Goal: Check status: Check status

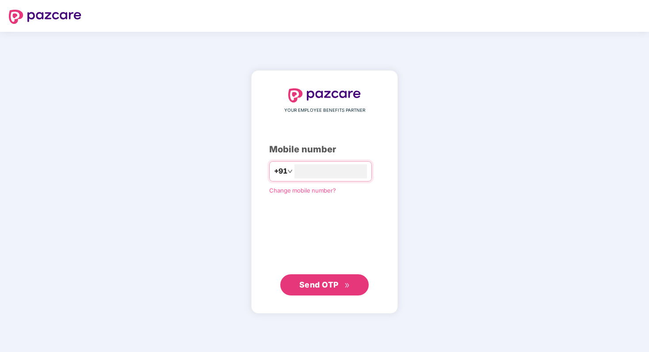
type input "**********"
click at [320, 286] on span "Send OTP" at bounding box center [318, 284] width 39 height 9
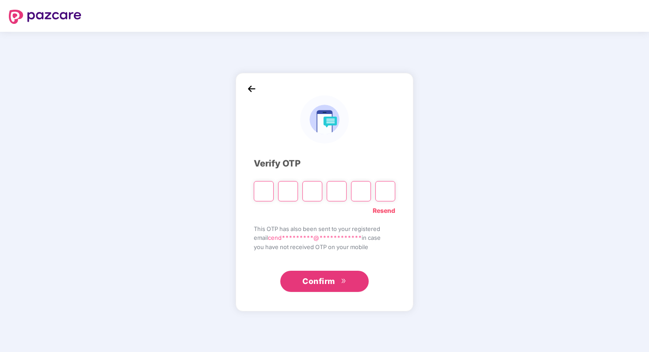
type input "*"
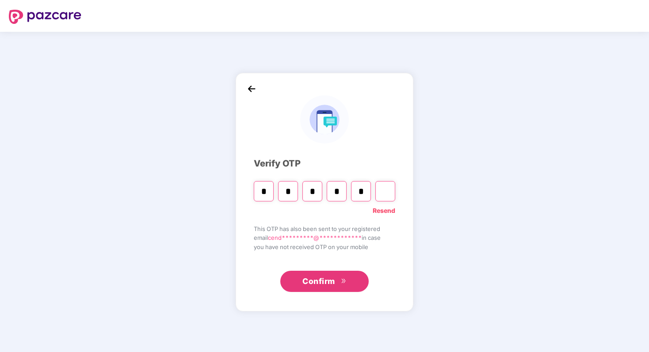
type input "*"
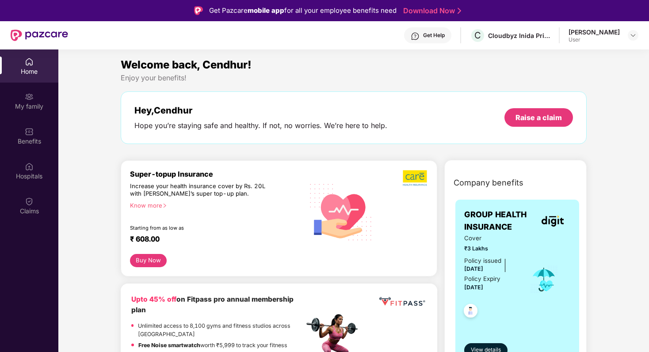
scroll to position [76, 0]
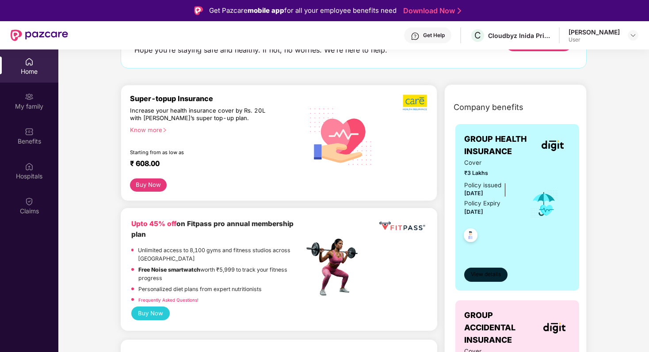
click at [485, 275] on span "View details" at bounding box center [486, 274] width 30 height 8
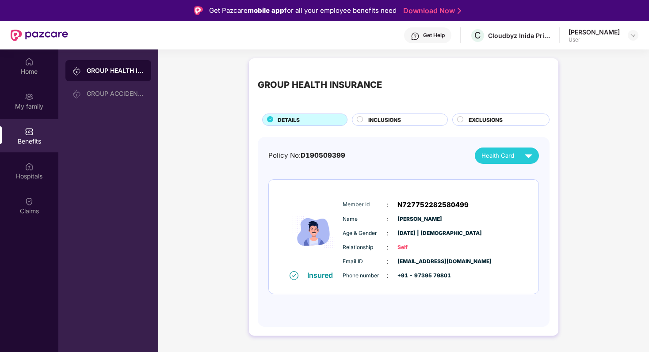
click at [502, 150] on div "Health Card" at bounding box center [508, 155] width 55 height 15
click at [507, 178] on div "[PERSON_NAME]" at bounding box center [507, 176] width 57 height 10
